Goal: Information Seeking & Learning: Check status

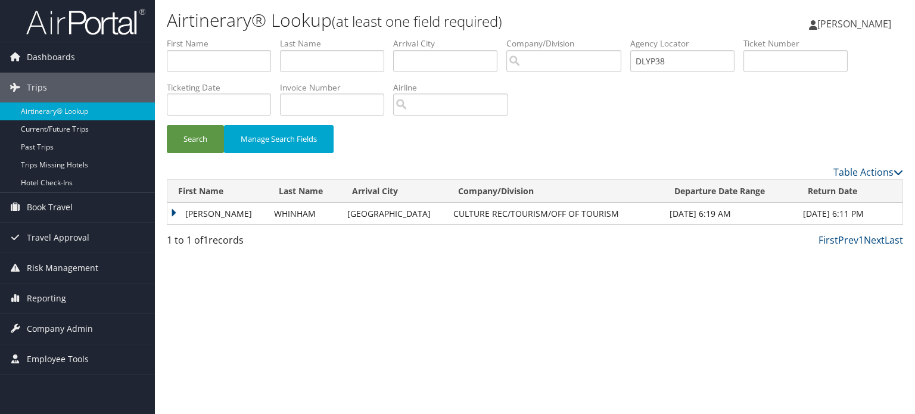
click at [537, 38] on ul "First Name Last Name Departure City Arrival City Company/Division Airport/City …" at bounding box center [535, 38] width 736 height 0
type input "DP671N"
drag, startPoint x: 717, startPoint y: 65, endPoint x: 531, endPoint y: 52, distance: 186.8
click at [531, 38] on ul "First Name Last Name Departure City Arrival City Company/Division Airport/City …" at bounding box center [535, 38] width 736 height 0
drag, startPoint x: 687, startPoint y: 61, endPoint x: 457, endPoint y: 40, distance: 230.7
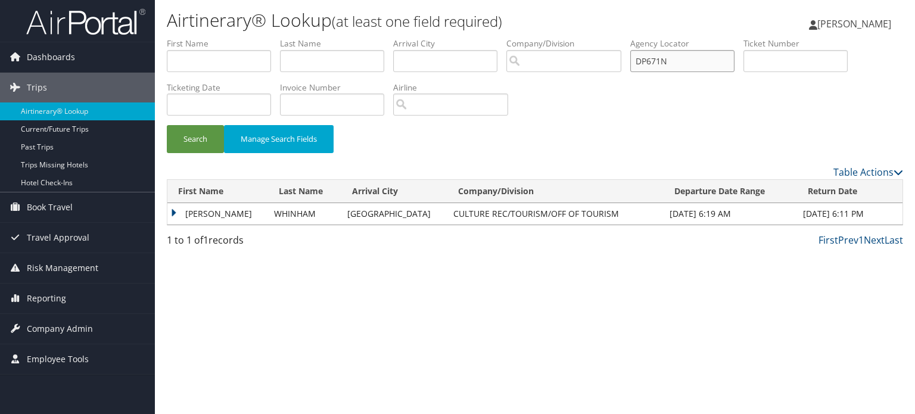
click at [457, 38] on ul "First Name Last Name Departure City Arrival City Company/Division Airport/City …" at bounding box center [535, 38] width 736 height 0
click at [177, 144] on button "Search" at bounding box center [195, 139] width 57 height 28
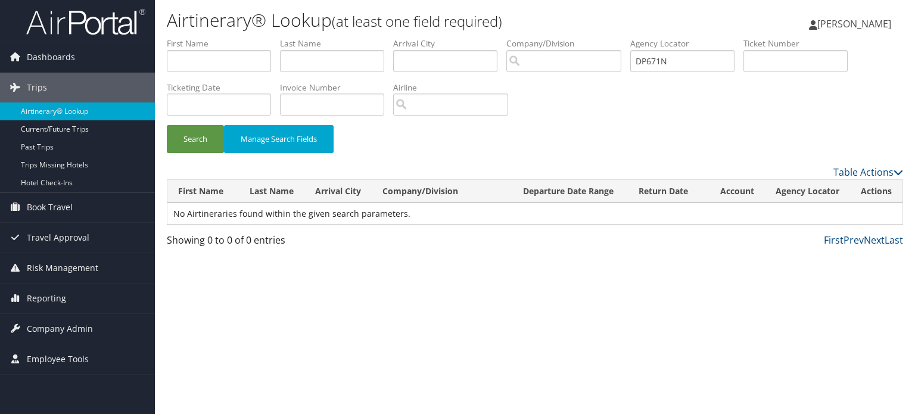
click at [357, 366] on div "Airtinerary® Lookup (at least one field required) Vivek Ranjan Vivek Ranjan My …" at bounding box center [535, 207] width 760 height 414
click at [188, 140] on button "Search" at bounding box center [195, 139] width 57 height 28
click at [188, 130] on button "Search" at bounding box center [195, 139] width 57 height 28
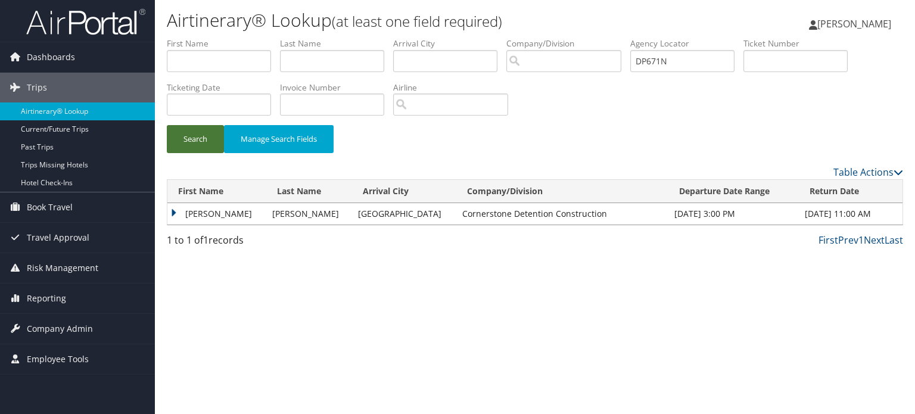
click at [194, 145] on button "Search" at bounding box center [195, 139] width 57 height 28
click at [180, 207] on td "ERIC" at bounding box center [216, 213] width 99 height 21
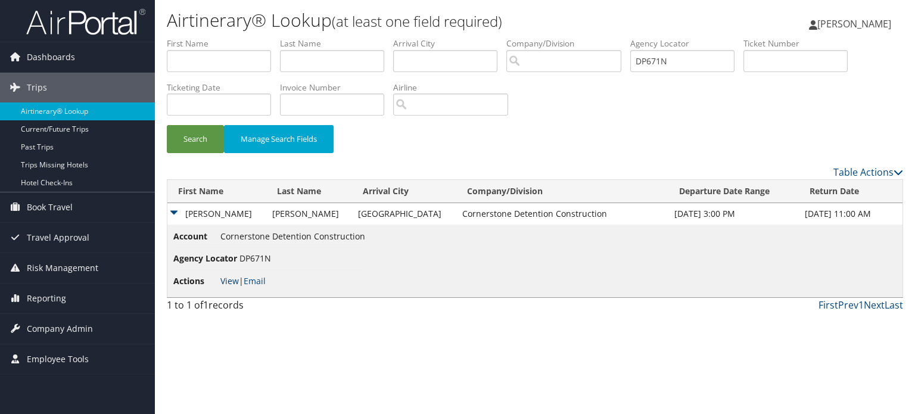
click at [233, 277] on link "View" at bounding box center [229, 280] width 18 height 11
click at [196, 214] on td "ERIC" at bounding box center [216, 213] width 99 height 21
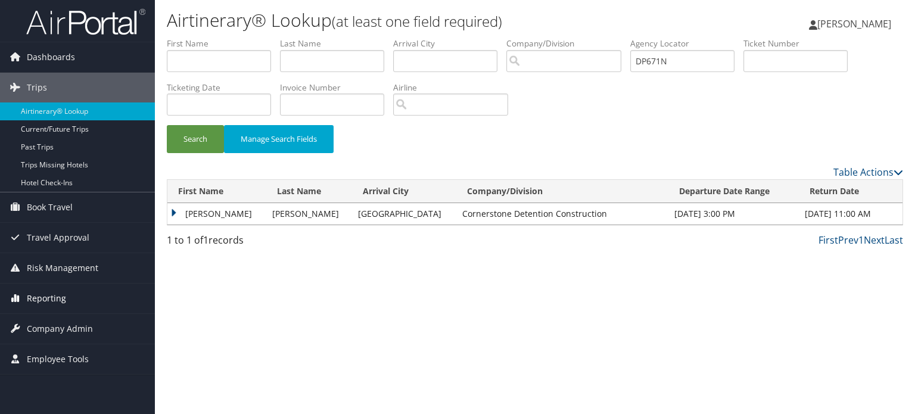
click at [46, 301] on span "Reporting" at bounding box center [46, 298] width 39 height 30
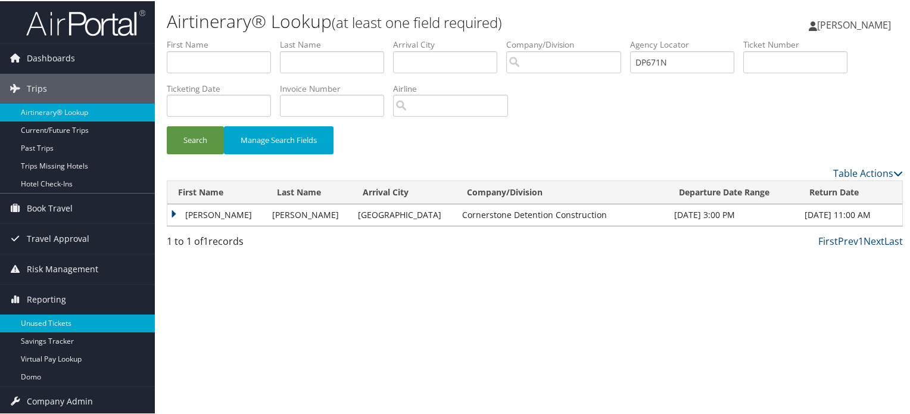
click at [56, 319] on link "Unused Tickets" at bounding box center [77, 322] width 155 height 18
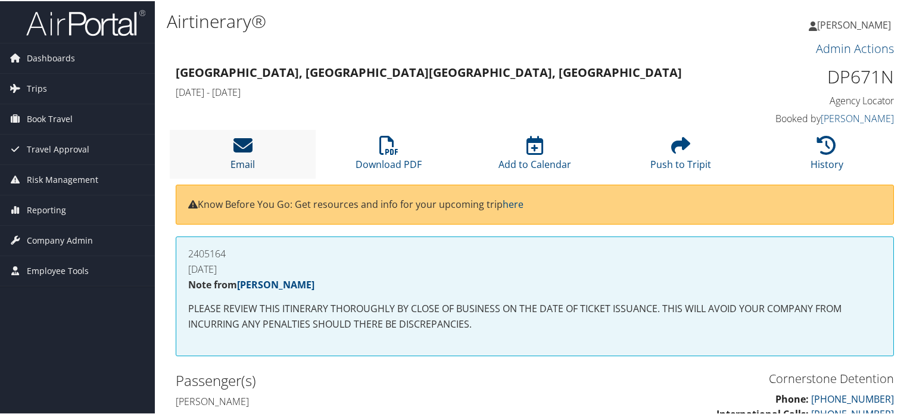
click at [242, 148] on icon at bounding box center [242, 144] width 19 height 19
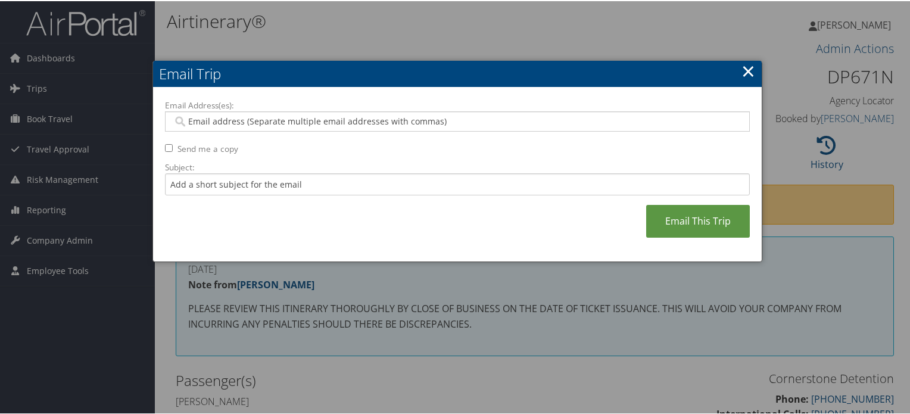
click at [287, 123] on input "Email Address(es):" at bounding box center [457, 120] width 569 height 12
paste input "[EMAIL_ADDRESS][DOMAIN_NAME]"
type input "[EMAIL_ADDRESS][DOMAIN_NAME]"
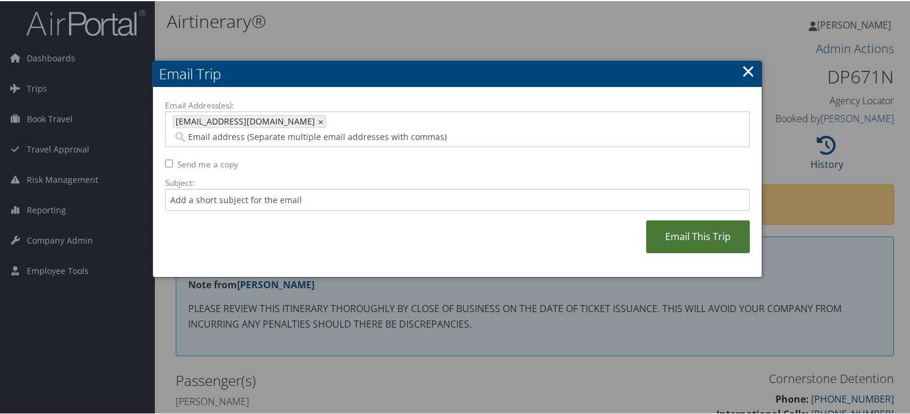
click at [715, 221] on link "Email This Trip" at bounding box center [698, 235] width 104 height 33
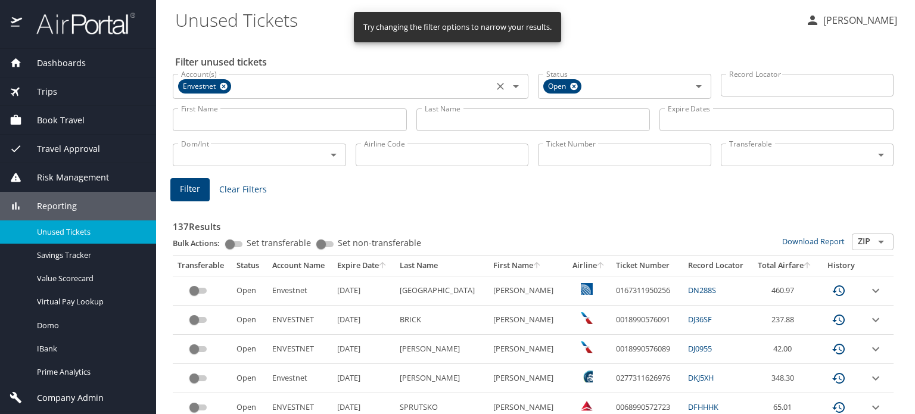
click at [222, 86] on icon at bounding box center [224, 87] width 8 height 8
click at [222, 86] on input "Account(s)" at bounding box center [332, 84] width 313 height 15
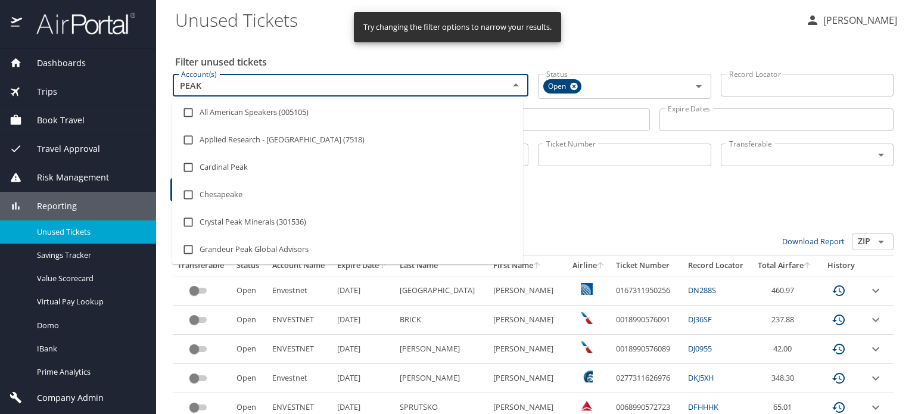
type input "PEAKS"
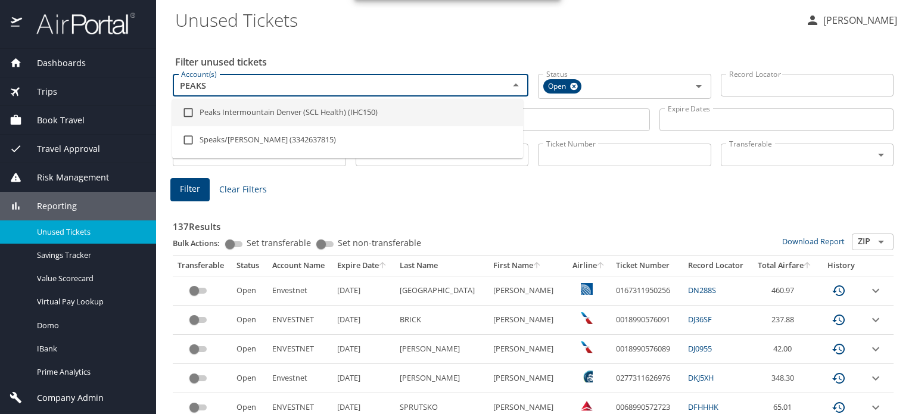
click at [185, 110] on input "checkbox" at bounding box center [188, 112] width 23 height 23
checkbox input "true"
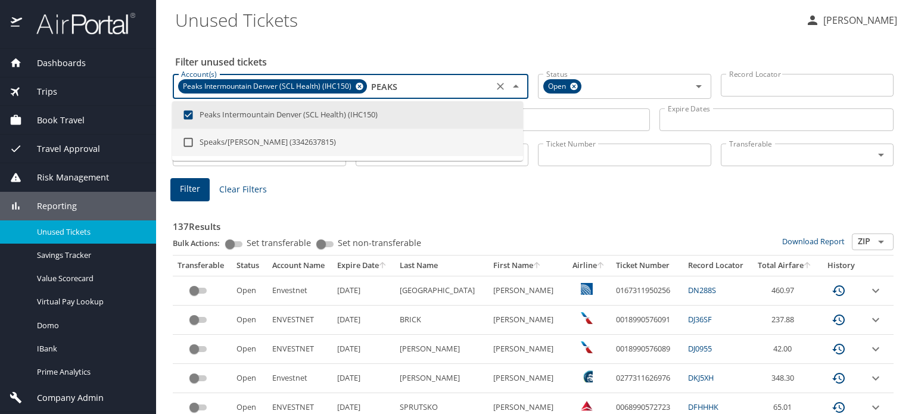
type input "PEAKS"
click at [724, 192] on div "Filter Clear Filters" at bounding box center [532, 189] width 725 height 23
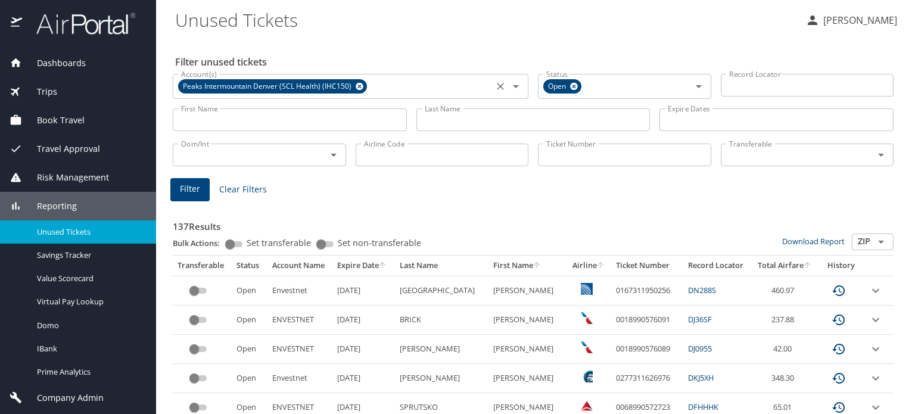
click at [609, 157] on input "Ticket Number" at bounding box center [624, 155] width 173 height 23
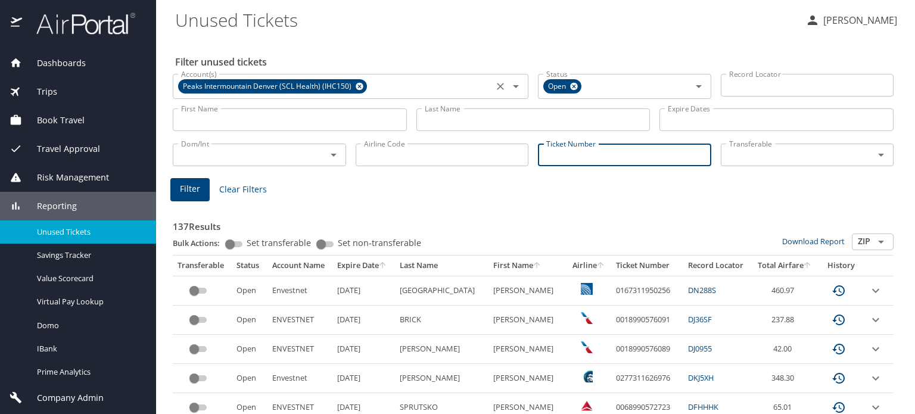
paste input "BUISKER"
type input "BUISKER"
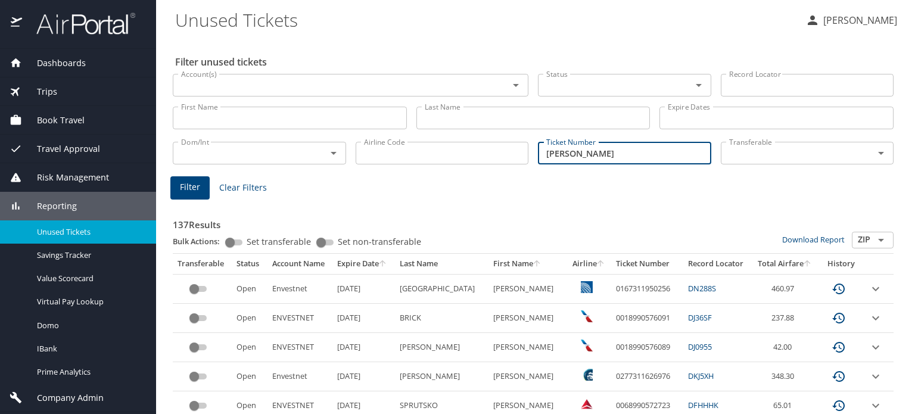
drag, startPoint x: 609, startPoint y: 157, endPoint x: 513, endPoint y: 158, distance: 95.9
click at [513, 158] on div "Dom/Int Dom/Int Airline Code Airline Code Ticket Number BUISKER Ticket Number T…" at bounding box center [533, 151] width 730 height 39
click at [450, 125] on input "Last Name" at bounding box center [533, 118] width 234 height 23
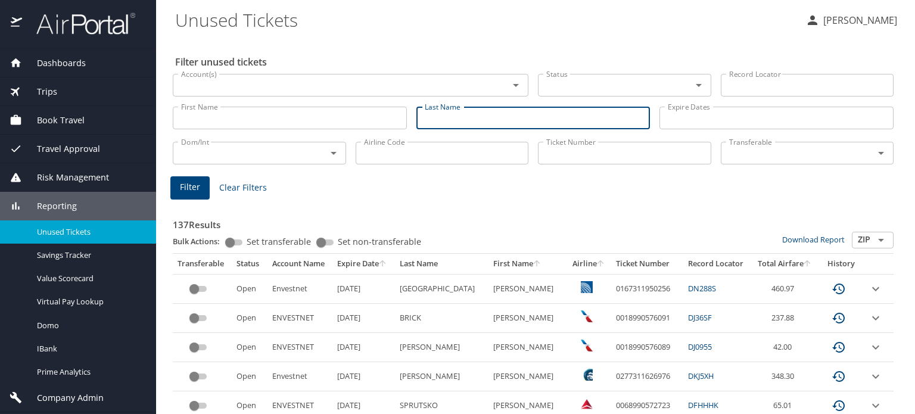
paste input "BUISKER"
type input "BUISKER"
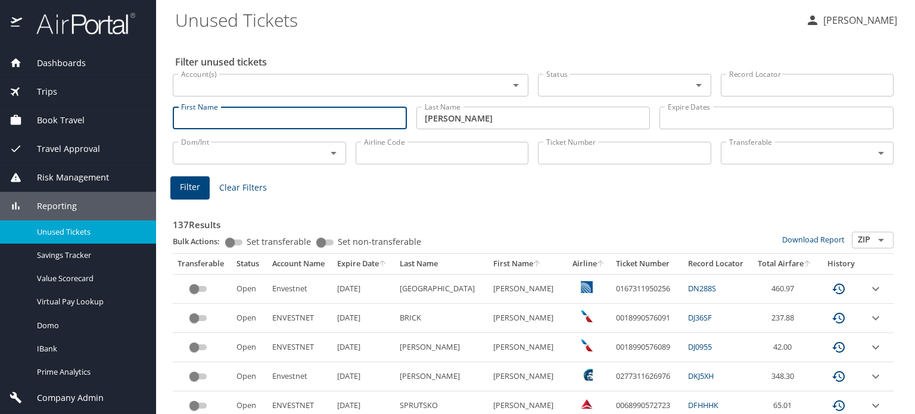
click at [247, 114] on input "First Name" at bounding box center [290, 118] width 234 height 23
paste input "ELIZABETH"
type input "ELIZABETH"
click at [174, 183] on button "Filter" at bounding box center [189, 187] width 39 height 23
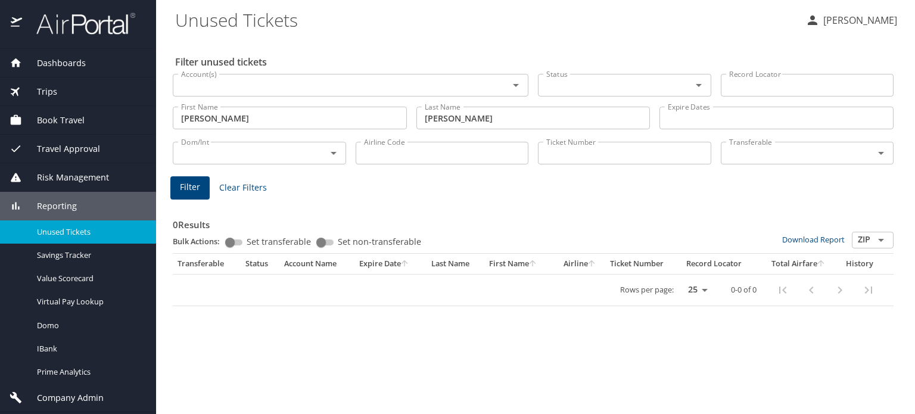
click at [690, 86] on button "Open" at bounding box center [698, 85] width 17 height 17
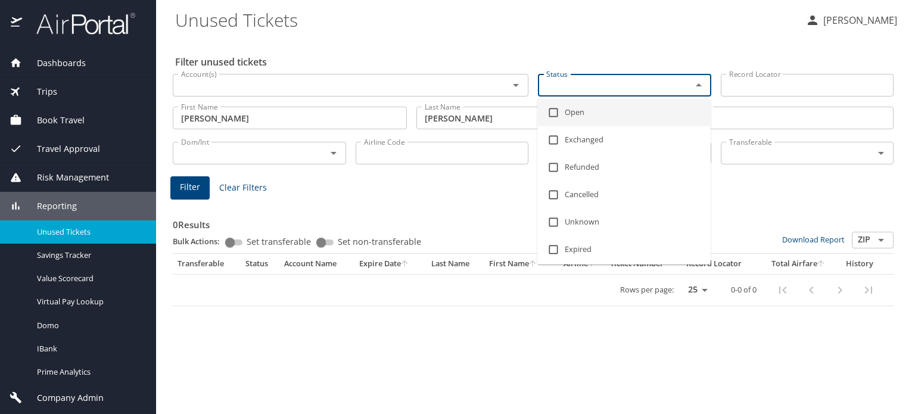
click at [612, 112] on li "Open" at bounding box center [623, 112] width 173 height 27
checkbox input "true"
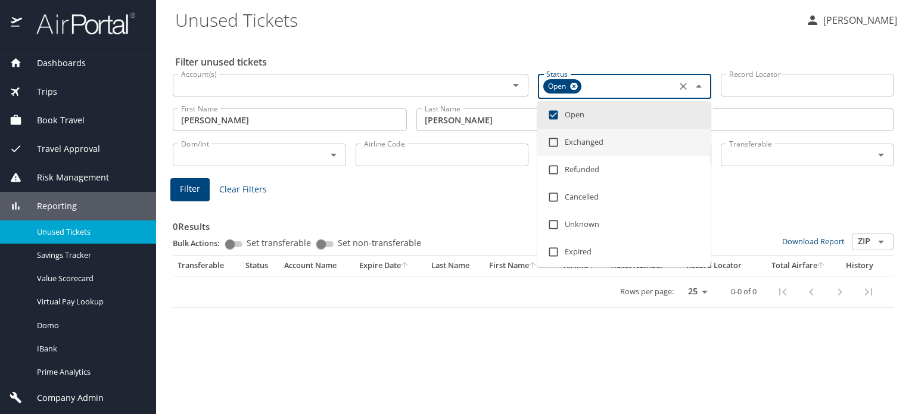
click at [371, 199] on div "0 Results Bulk Actions: Set transferable Set non-transferable Download Report Z…" at bounding box center [533, 253] width 730 height 118
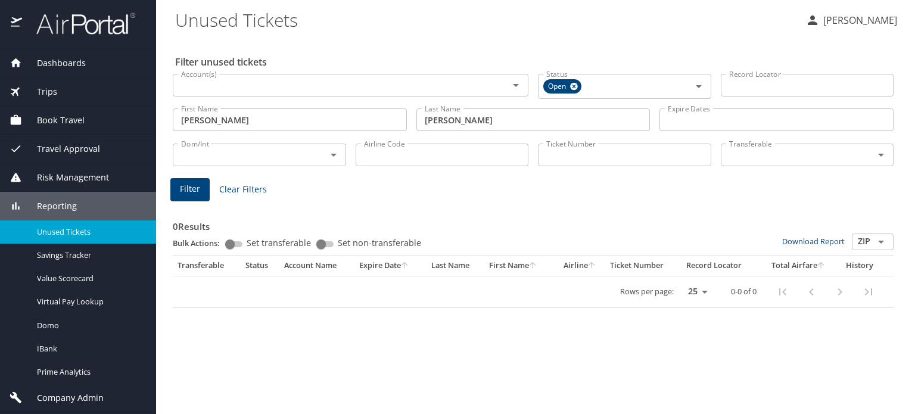
click at [189, 193] on span "Filter" at bounding box center [190, 189] width 20 height 15
click at [484, 82] on input "Account(s)" at bounding box center [332, 84] width 313 height 15
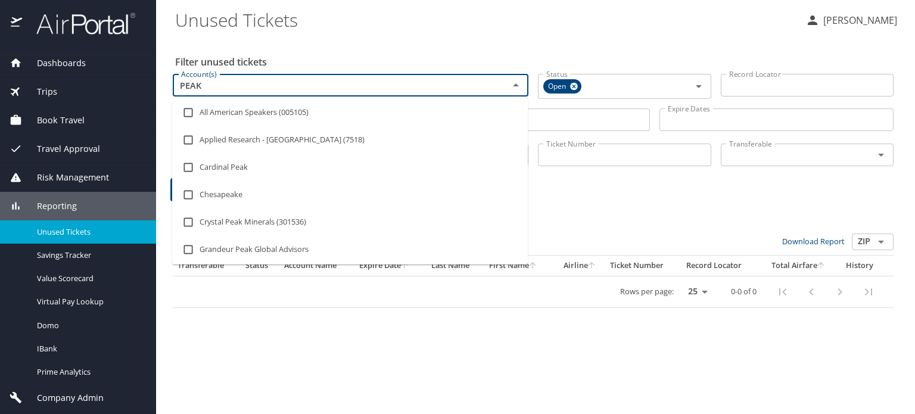
type input "PEAKS"
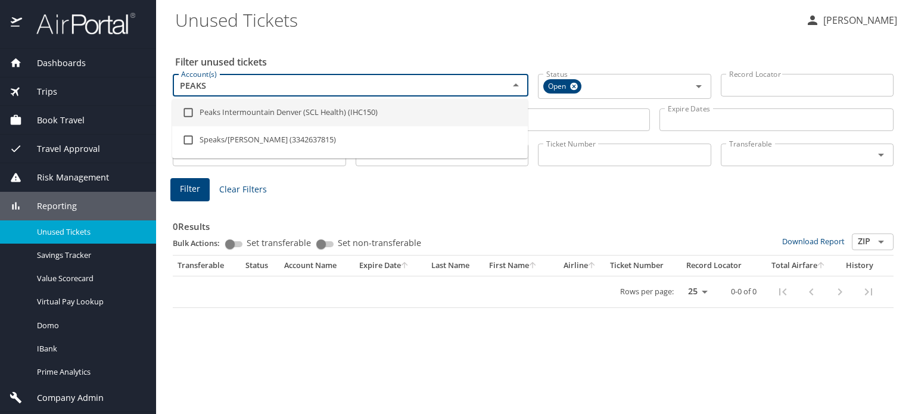
click at [300, 118] on li "Peaks Intermountain Denver (SCL Health) (IHC150)" at bounding box center [349, 112] width 355 height 27
checkbox input "true"
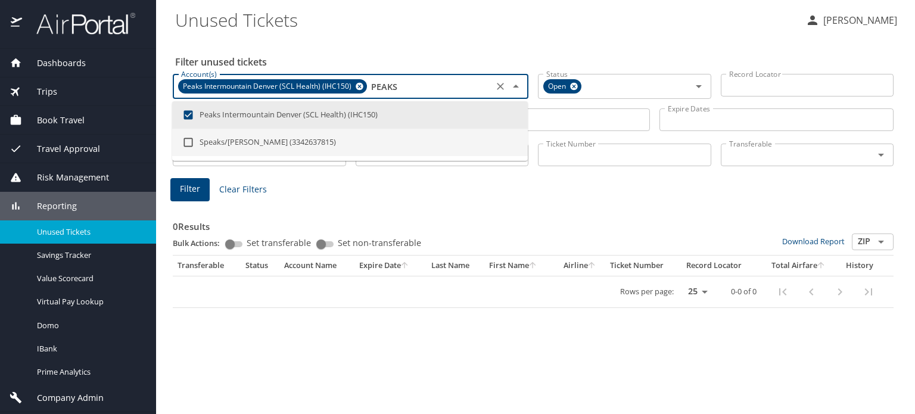
type input "PEAKS"
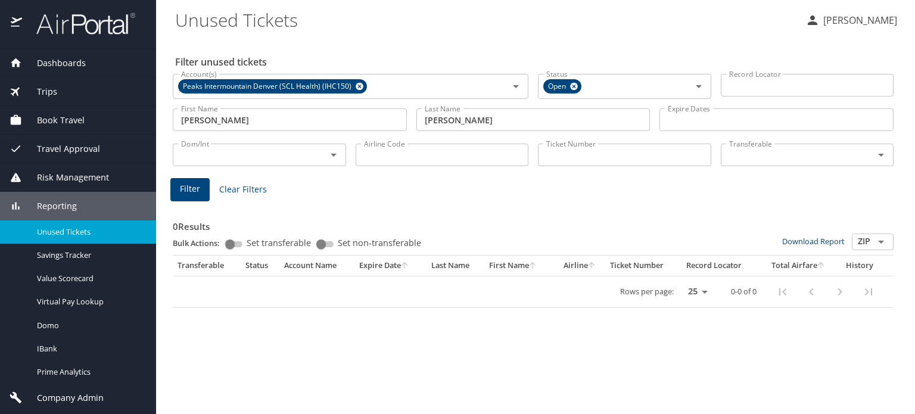
click at [466, 204] on div "0 Results Bulk Actions: Set transferable Set non-transferable Download Report Z…" at bounding box center [533, 256] width 720 height 104
click at [187, 185] on span "Filter" at bounding box center [190, 189] width 20 height 15
click at [185, 192] on span "Filter" at bounding box center [190, 189] width 20 height 15
click at [185, 192] on div at bounding box center [457, 187] width 915 height 456
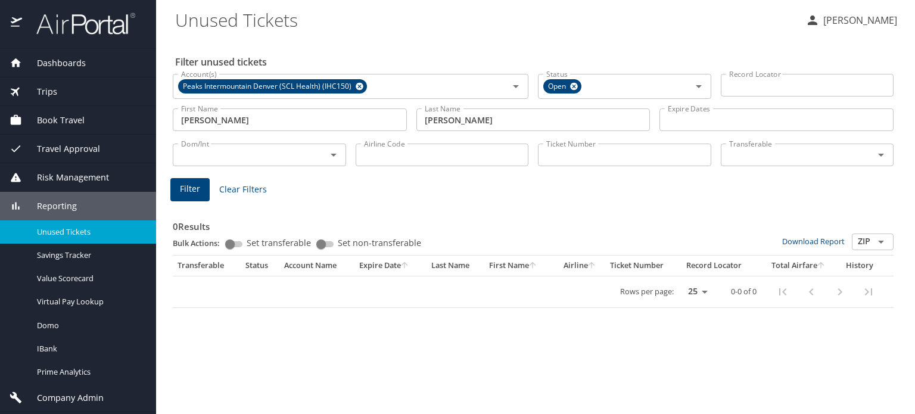
click at [185, 192] on span "Filter" at bounding box center [190, 189] width 20 height 15
click at [269, 249] on div "0 Results Bulk Actions: Set transferable Set non-transferable Download Report Z…" at bounding box center [533, 234] width 720 height 43
click at [355, 88] on icon at bounding box center [359, 87] width 8 height 8
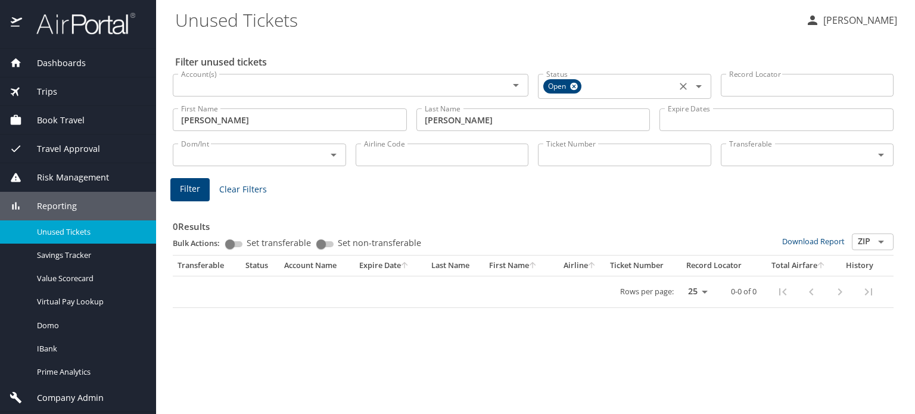
click at [573, 88] on icon at bounding box center [574, 87] width 8 height 8
click at [198, 191] on span "Filter" at bounding box center [190, 187] width 20 height 15
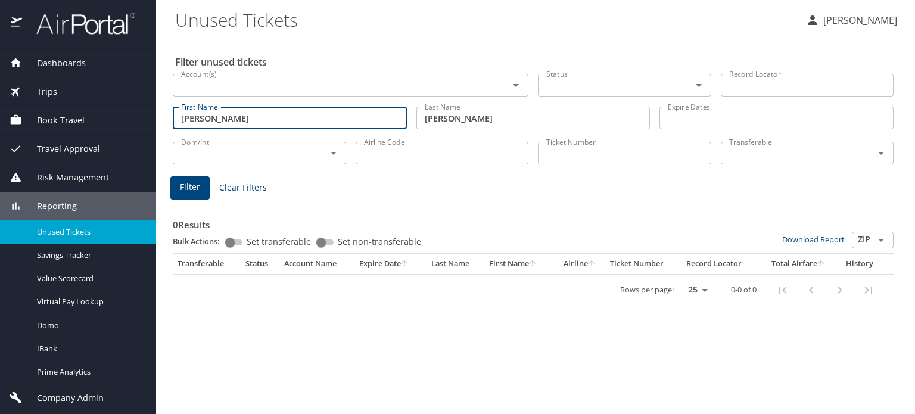
drag, startPoint x: 241, startPoint y: 116, endPoint x: 108, endPoint y: 147, distance: 135.9
click at [108, 147] on div "Dashboards AirPortal 360™ Manager AirPortal 360™ Agent My Travel Dashboard Trip…" at bounding box center [457, 207] width 915 height 414
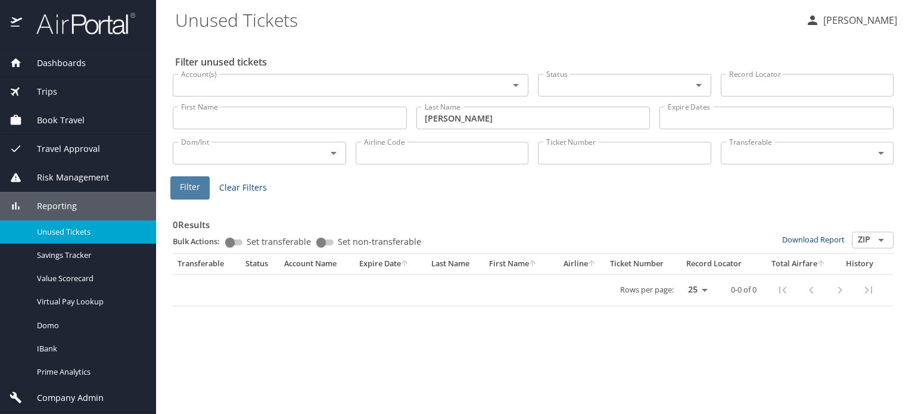
click at [185, 185] on span "Filter" at bounding box center [190, 187] width 20 height 15
